Goal: Transaction & Acquisition: Subscribe to service/newsletter

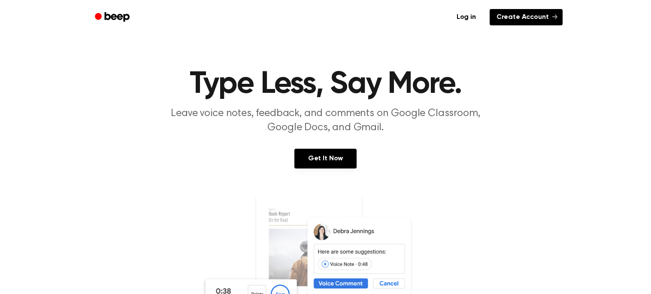
click at [530, 17] on link "Create Account" at bounding box center [526, 17] width 73 height 16
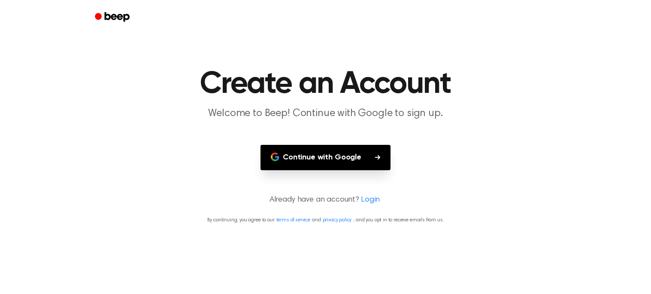
click at [312, 155] on button "Continue with Google" at bounding box center [326, 157] width 130 height 25
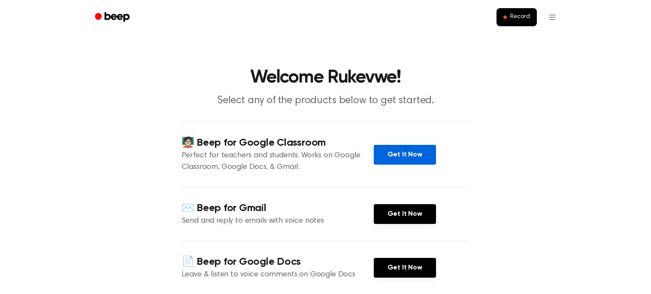
click at [399, 157] on link "Get It Now" at bounding box center [405, 155] width 62 height 20
